Goal: Task Accomplishment & Management: Complete application form

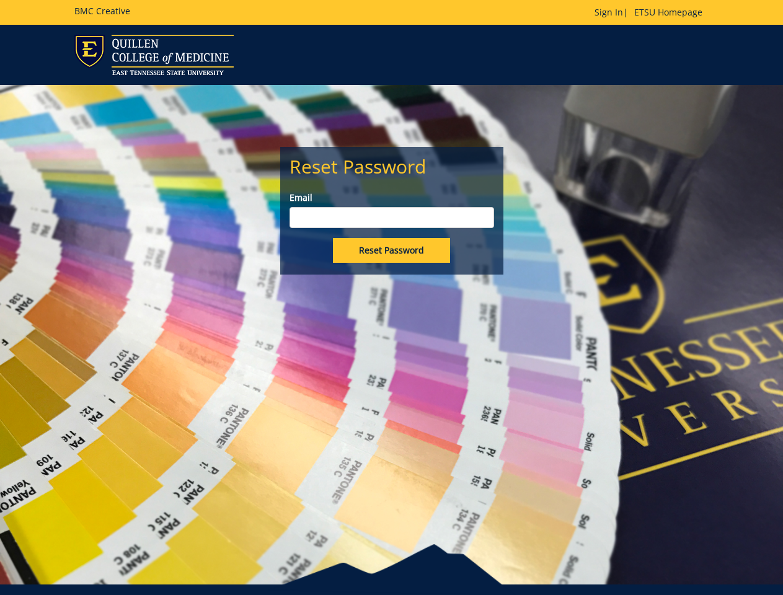
click at [391, 298] on div "Reset Password Email Reset Password" at bounding box center [391, 335] width 783 height 500
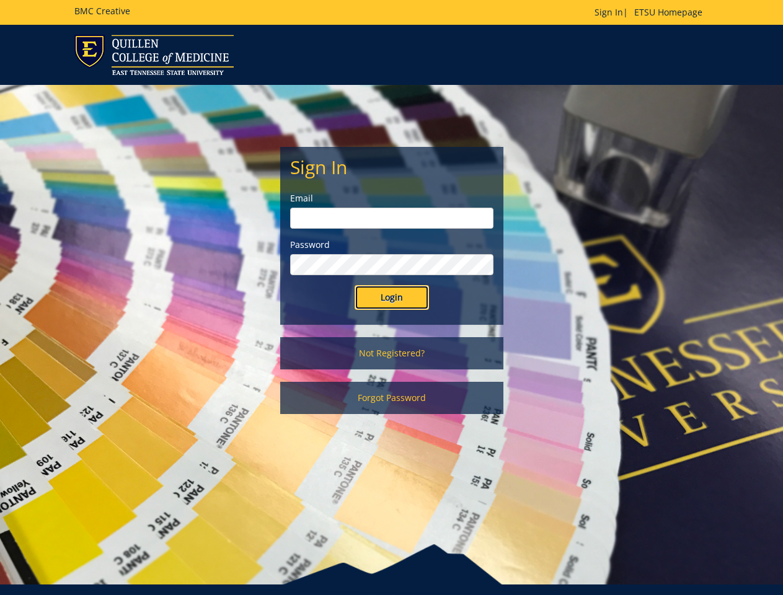
click at [391, 298] on input "Login" at bounding box center [392, 297] width 74 height 25
